Goal: Task Accomplishment & Management: Complete application form

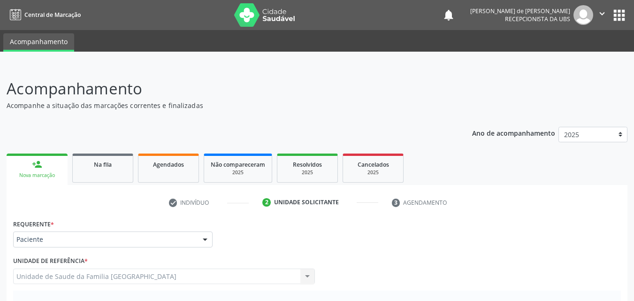
scroll to position [219, 0]
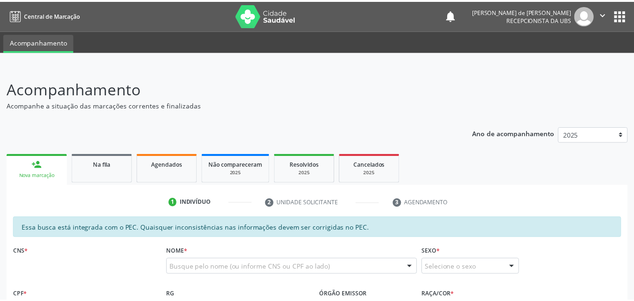
scroll to position [219, 0]
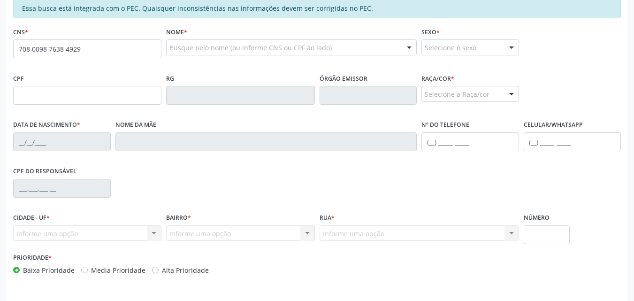
type input "708 0098 7638 4929"
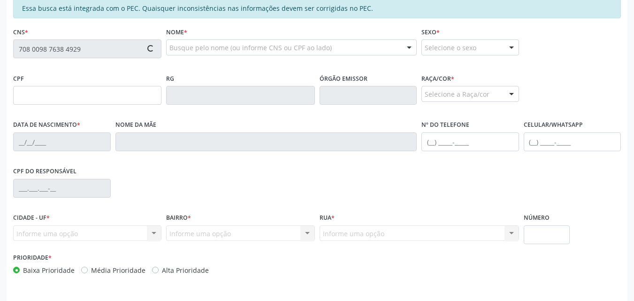
type input "10/03/1971"
type input "Maria Jose Felix da Silva"
type input "[PHONE_NUMBER]"
type input "686.709.664-68"
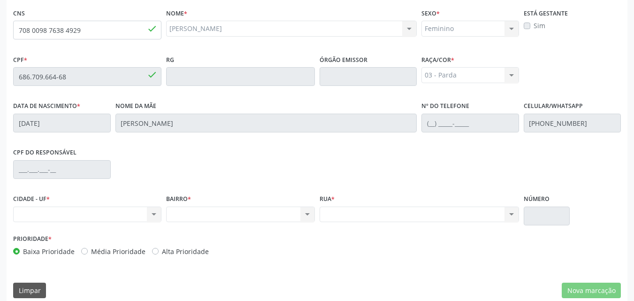
scroll to position [248, 0]
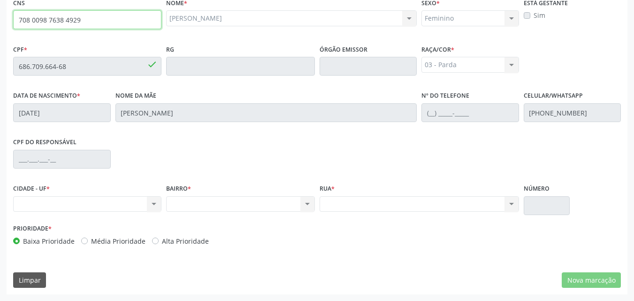
drag, startPoint x: 86, startPoint y: 23, endPoint x: 19, endPoint y: 22, distance: 66.7
click at [19, 22] on input "708 0098 7638 4929" at bounding box center [87, 19] width 148 height 19
click at [107, 42] on div "CNS 708 0098 7638 4929 done" at bounding box center [87, 19] width 153 height 46
drag, startPoint x: 94, startPoint y: 23, endPoint x: 22, endPoint y: 17, distance: 73.0
click at [0, 18] on div "Acompanhamento Acompanhe a situação das marcações correntes e finalizadas Relat…" at bounding box center [317, 58] width 634 height 484
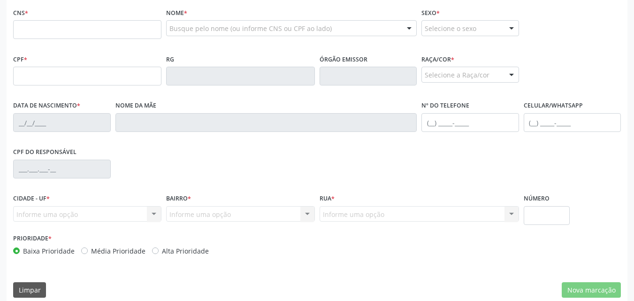
scroll to position [248, 0]
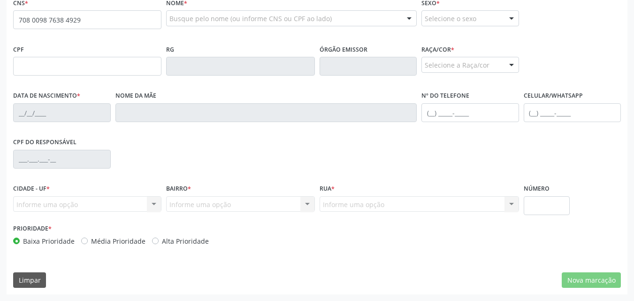
type input "708 0098 7638 4929"
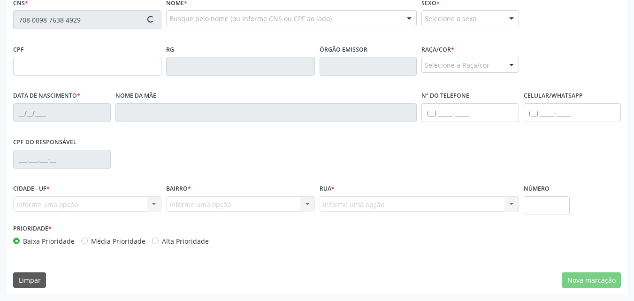
type input "686.709.664-68"
type input "[DATE]"
type input "[PERSON_NAME]"
type input "[PHONE_NUMBER]"
type input "S/N"
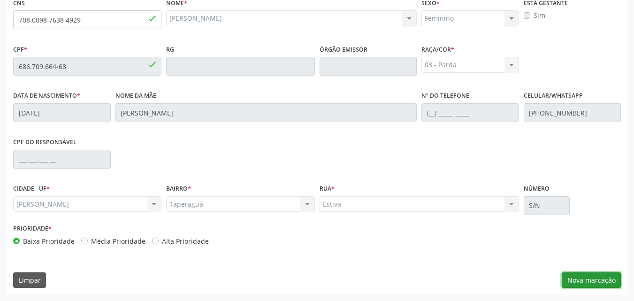
click at [585, 277] on button "Nova marcação" at bounding box center [591, 280] width 59 height 16
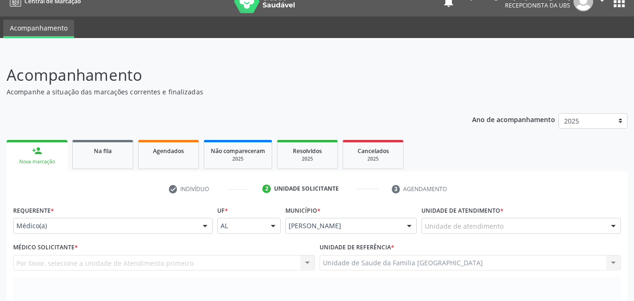
scroll to position [0, 0]
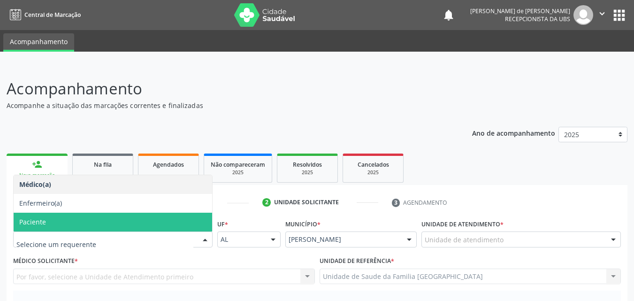
click at [42, 218] on span "Paciente" at bounding box center [32, 221] width 27 height 9
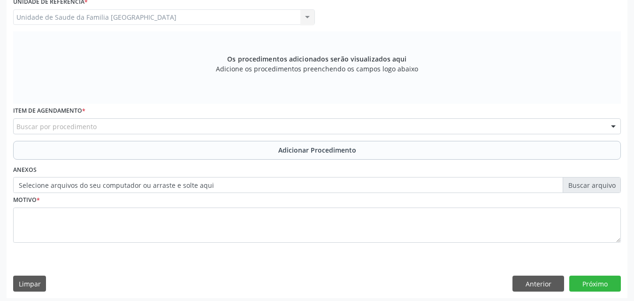
scroll to position [263, 0]
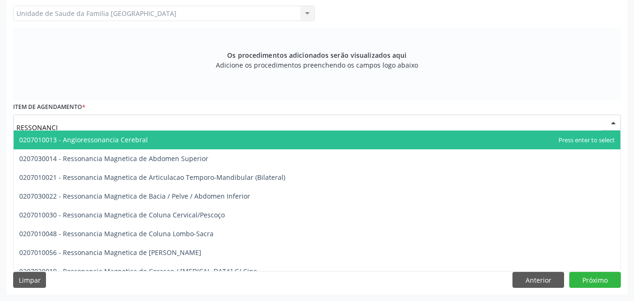
type input "RESSONANCIA"
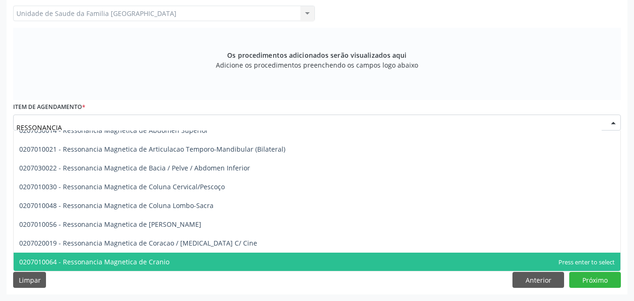
scroll to position [47, 0]
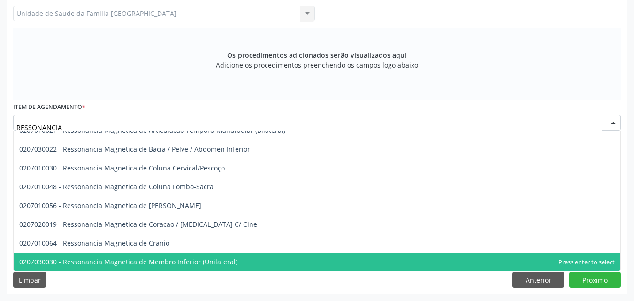
click at [175, 61] on div "Os procedimentos adicionados serão visualizados aqui Adicione os procedimentos …" at bounding box center [317, 64] width 608 height 72
